Goal: Find specific page/section: Find specific page/section

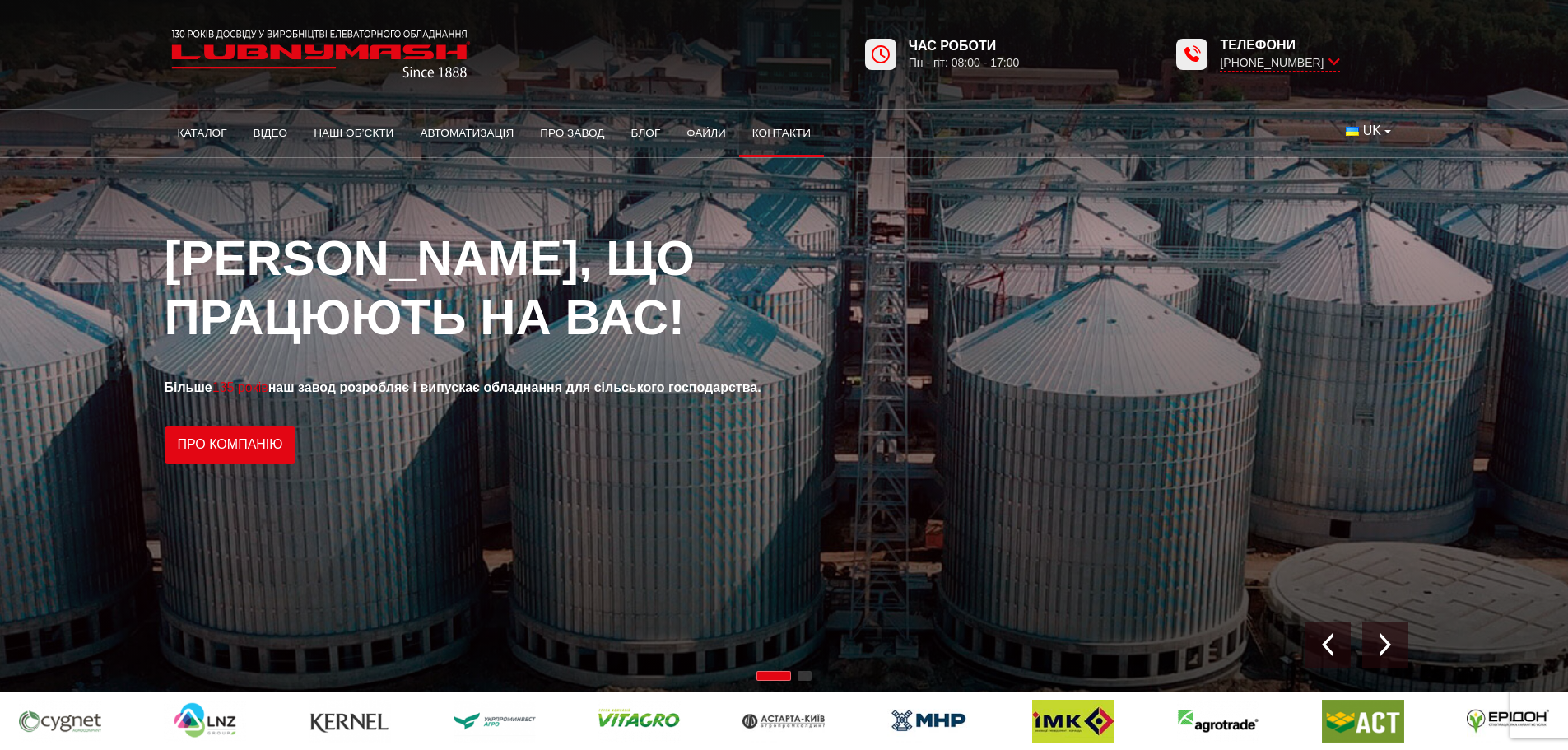
click at [798, 133] on link "Контакти" at bounding box center [781, 134] width 85 height 36
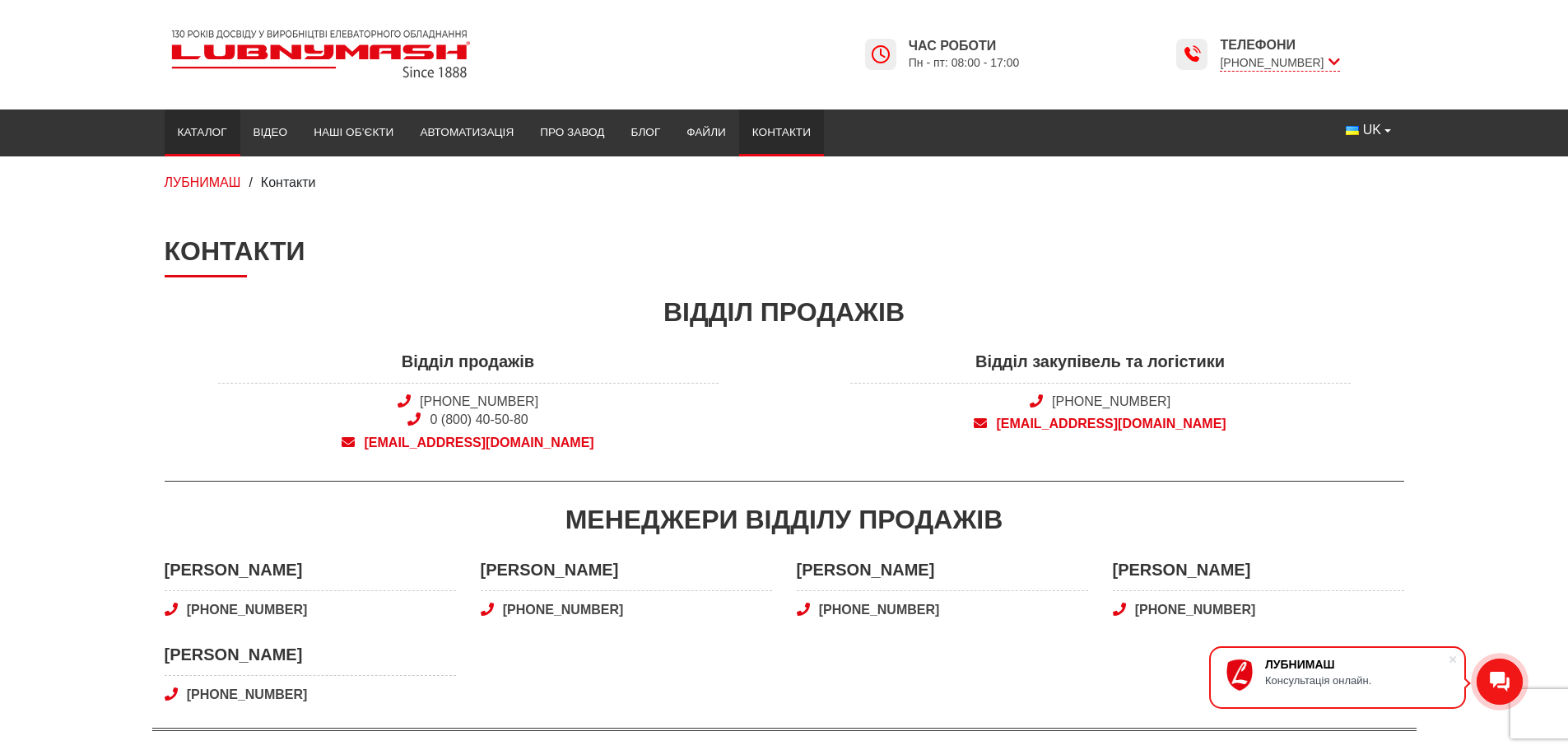
click at [195, 126] on link "Каталог" at bounding box center [203, 133] width 76 height 36
